Goal: Check status

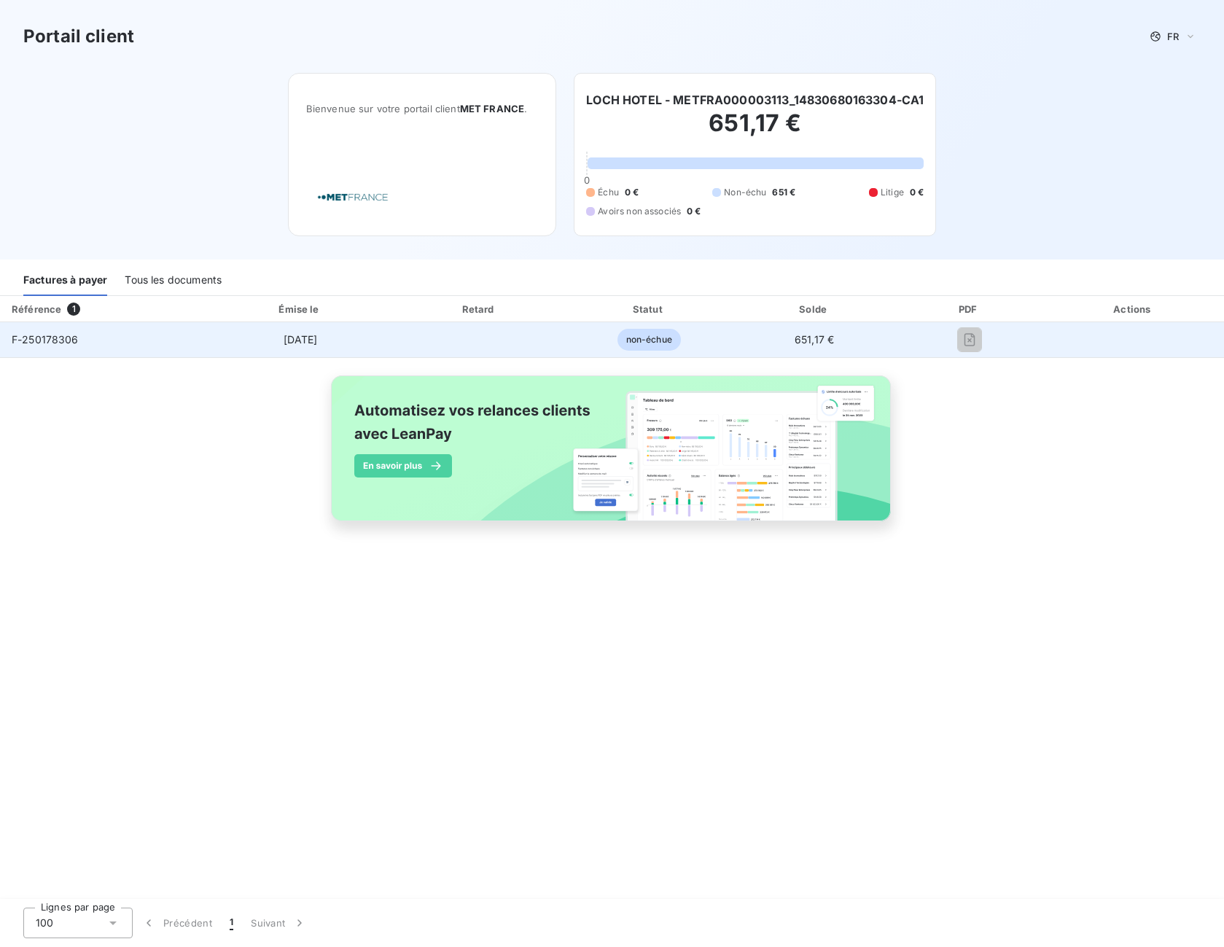
click at [860, 345] on td "651,17 €" at bounding box center [813, 339] width 163 height 35
click at [680, 344] on td "non-échue" at bounding box center [649, 339] width 168 height 35
click at [649, 345] on span "non-échue" at bounding box center [648, 340] width 63 height 22
click at [73, 340] on span "F-250178306" at bounding box center [45, 339] width 67 height 12
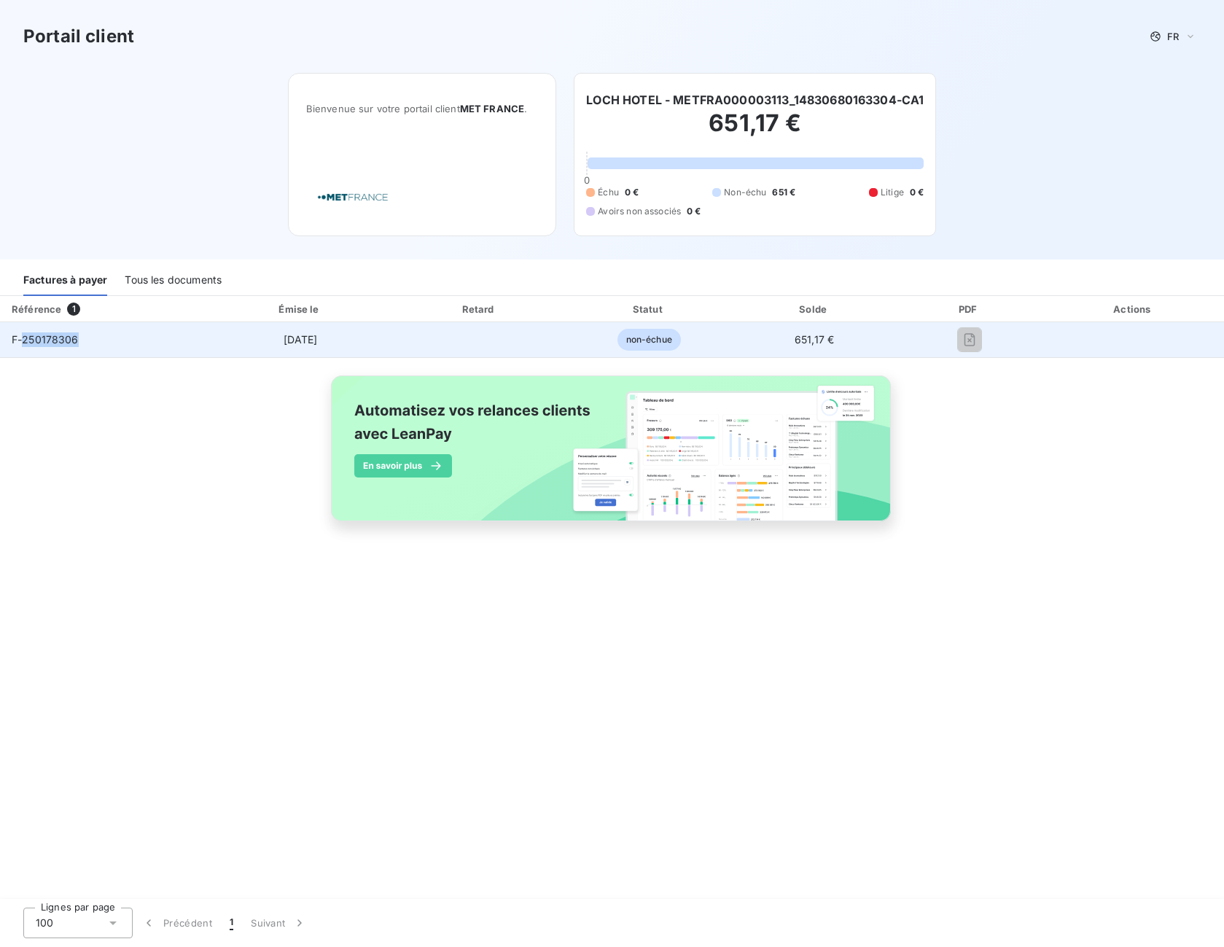
click at [73, 341] on span "F-250178306" at bounding box center [45, 339] width 67 height 12
click at [74, 341] on span "F-250178306" at bounding box center [45, 339] width 67 height 12
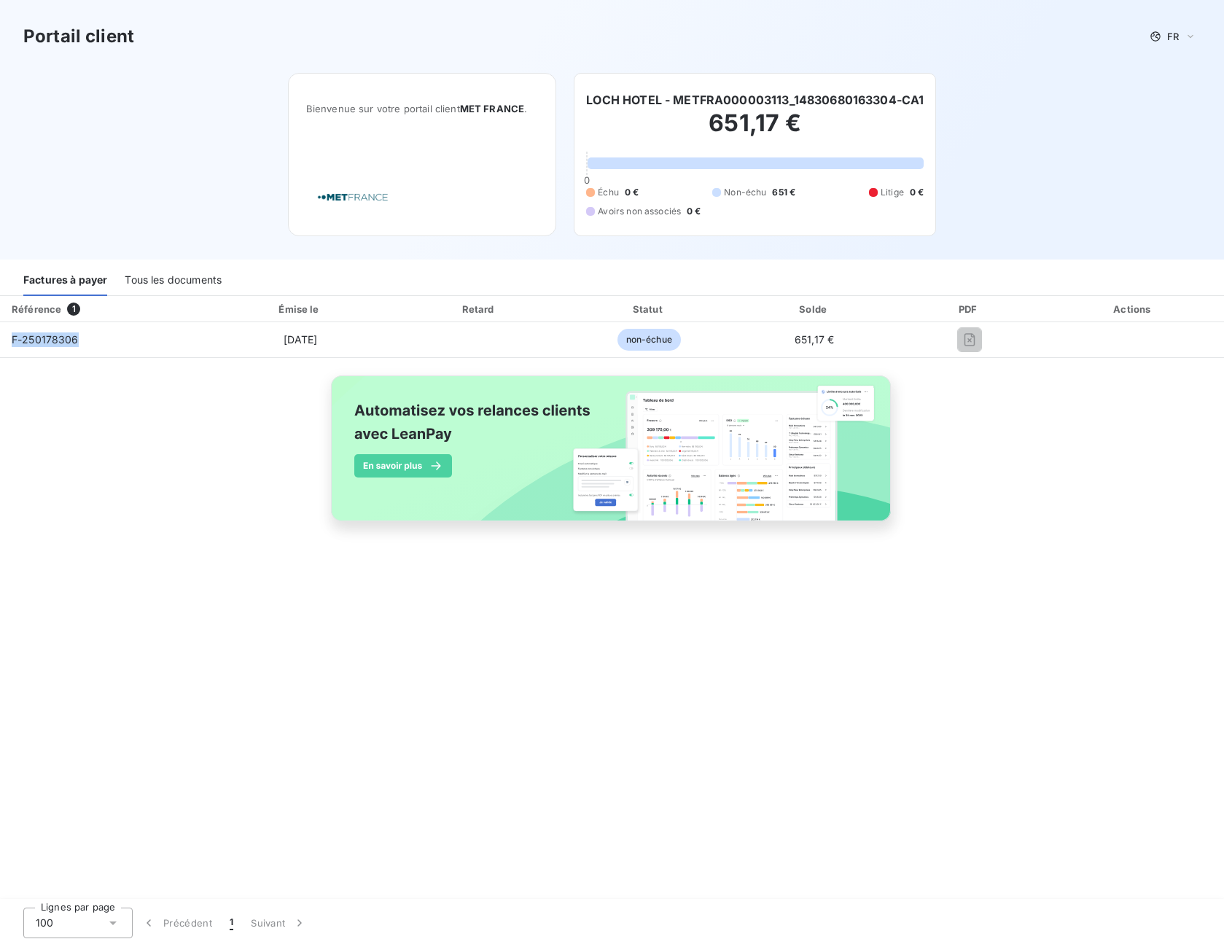
drag, startPoint x: 74, startPoint y: 341, endPoint x: 47, endPoint y: 304, distance: 45.9
click at [47, 304] on div "Référence" at bounding box center [37, 309] width 50 height 12
click at [170, 276] on div "Tous les documents" at bounding box center [173, 280] width 97 height 31
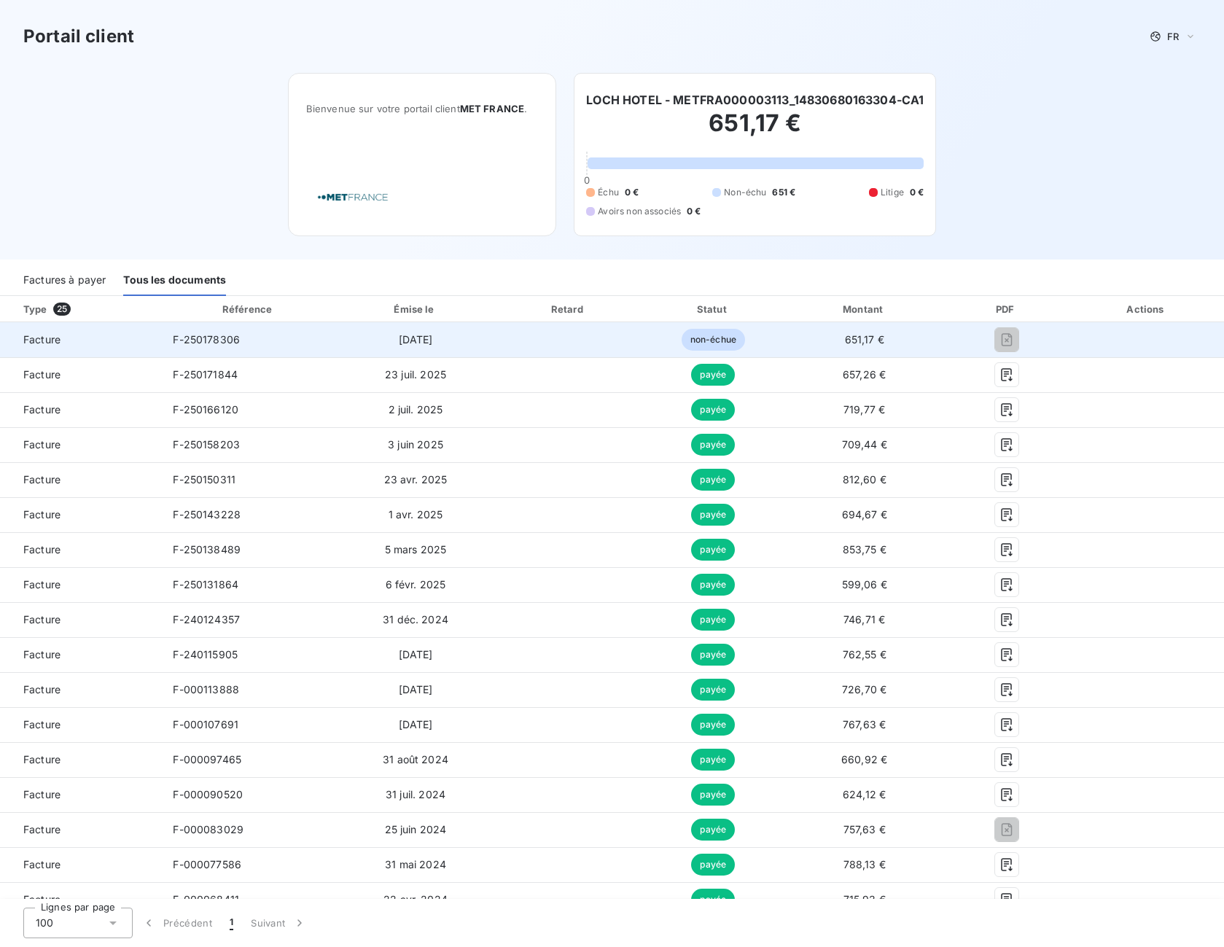
click at [407, 337] on span "[DATE]" at bounding box center [416, 339] width 34 height 12
click at [701, 338] on span "non-échue" at bounding box center [712, 340] width 63 height 22
click at [850, 340] on span "651,17 €" at bounding box center [864, 339] width 39 height 12
click at [853, 340] on span "651,17 €" at bounding box center [864, 339] width 39 height 12
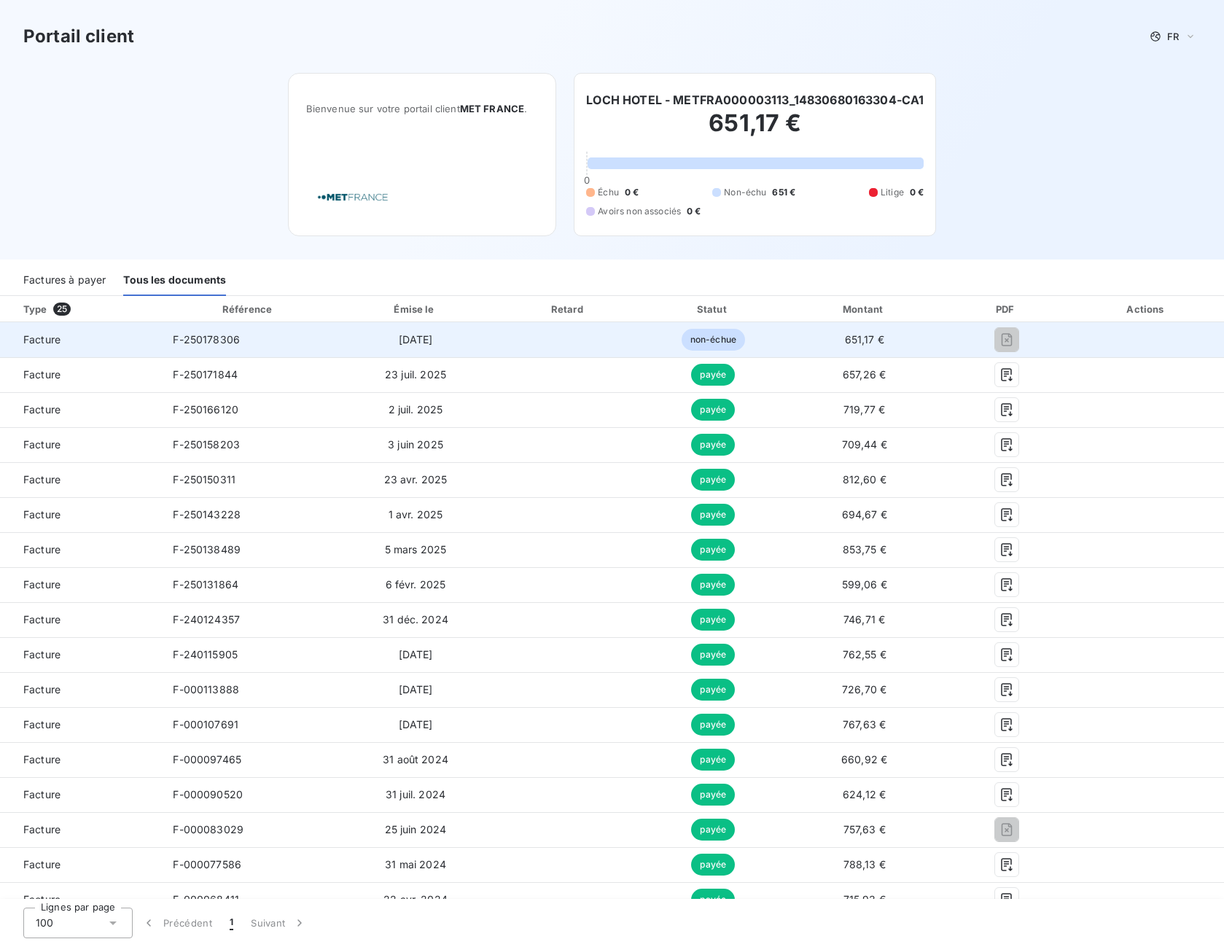
click at [1090, 341] on td at bounding box center [1146, 339] width 155 height 35
